Goal: Find specific page/section: Find specific page/section

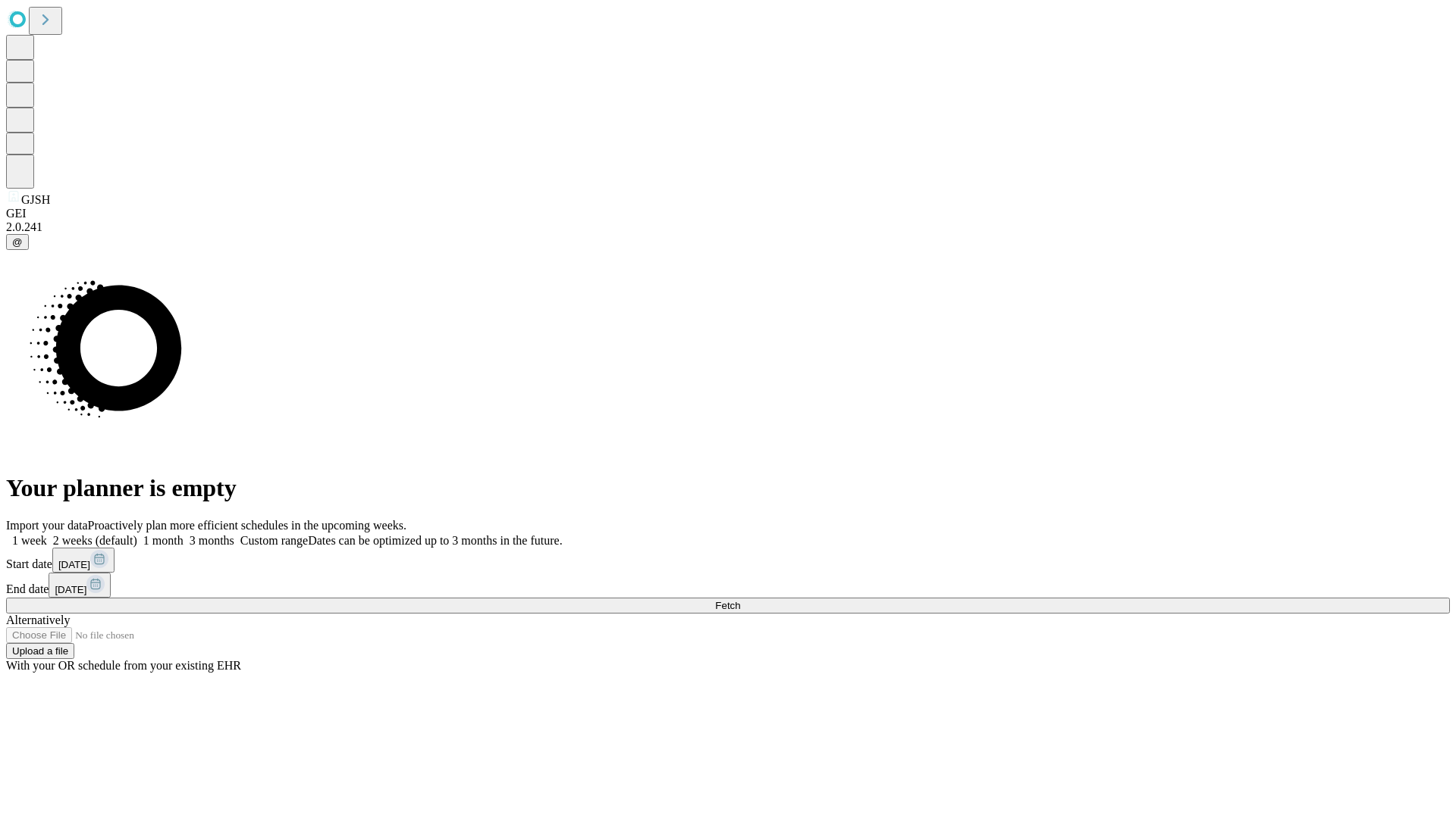
click at [739, 600] on span "Fetch" at bounding box center [727, 605] width 25 height 11
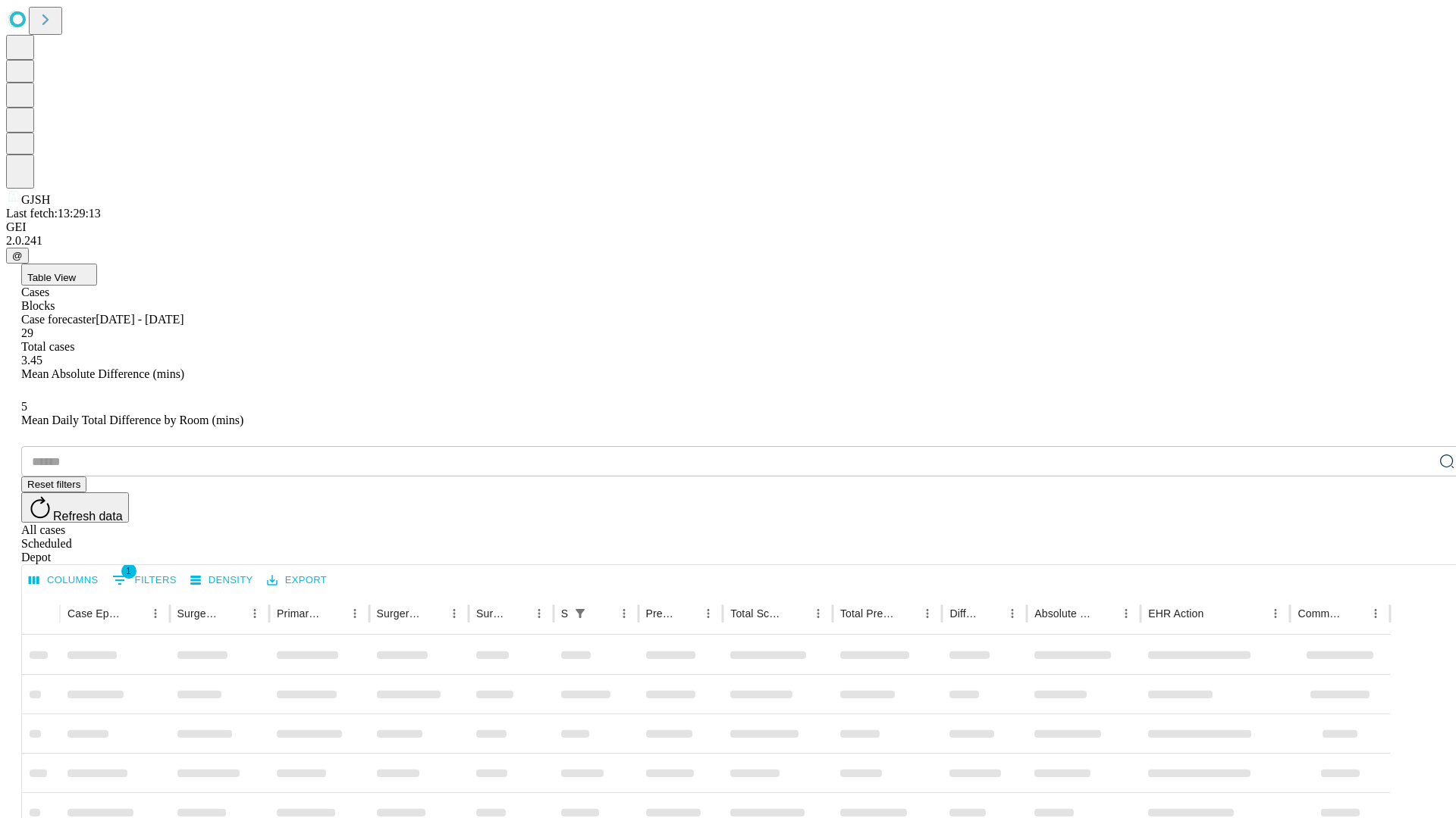
click at [1416, 551] on div "Depot" at bounding box center [742, 558] width 1444 height 14
